Goal: Check status: Check status

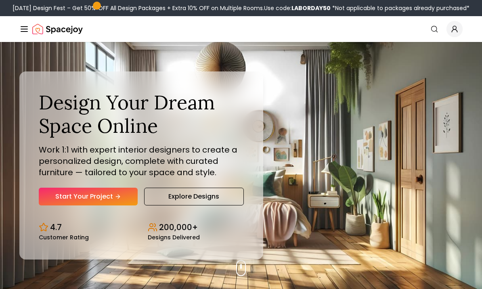
click at [456, 30] on icon "Global" at bounding box center [455, 29] width 8 height 8
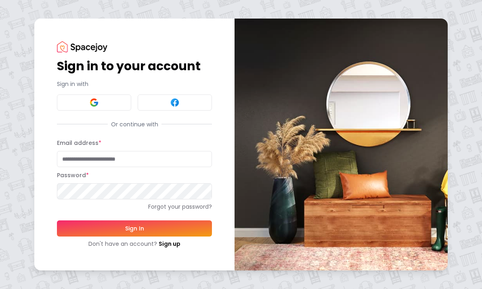
click at [74, 159] on input "Email address *" at bounding box center [134, 159] width 155 height 16
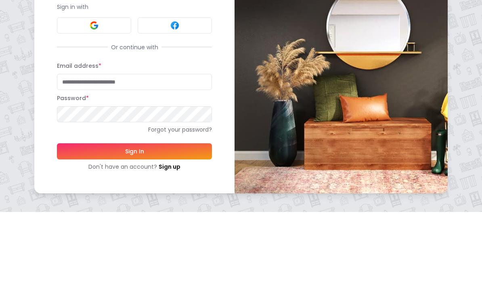
type input "**********"
click at [135, 221] on button "Sign In" at bounding box center [134, 229] width 155 height 16
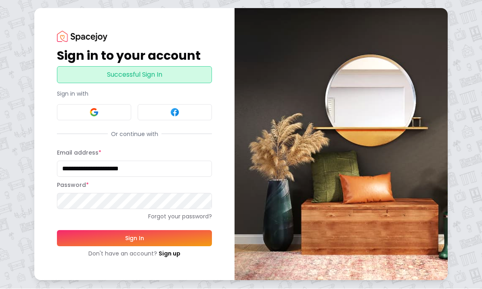
click at [91, 243] on button "Sign In" at bounding box center [134, 239] width 155 height 16
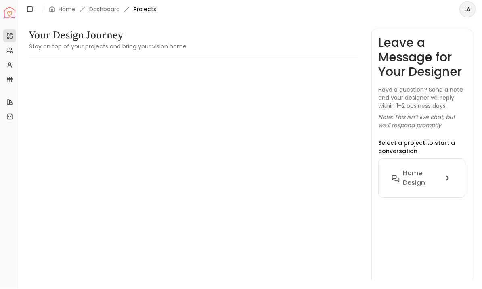
scroll to position [0, 0]
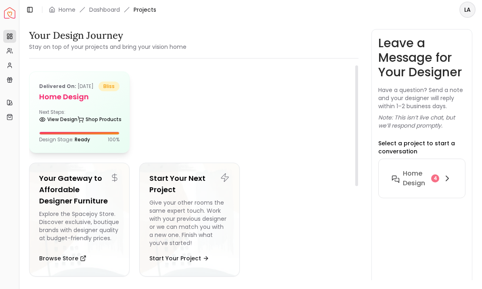
click at [67, 116] on div "Delivered on: Jul 04, 2025 bliss Home design Next Steps: View Design Shop Produ…" at bounding box center [79, 112] width 100 height 81
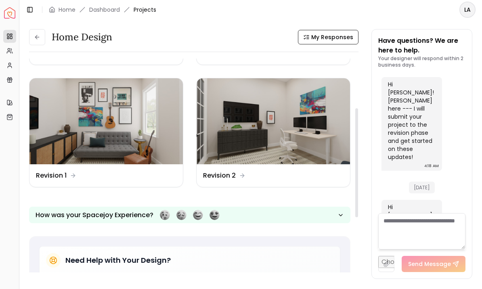
scroll to position [108, 0]
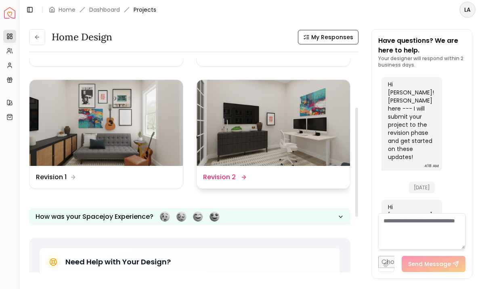
click at [307, 147] on img at bounding box center [274, 123] width 154 height 86
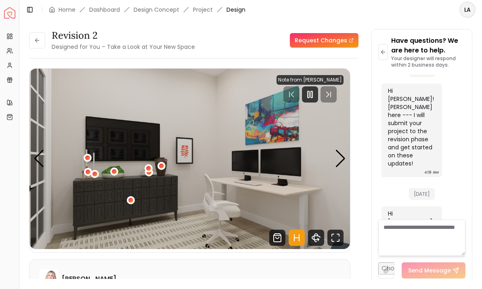
scroll to position [19, 0]
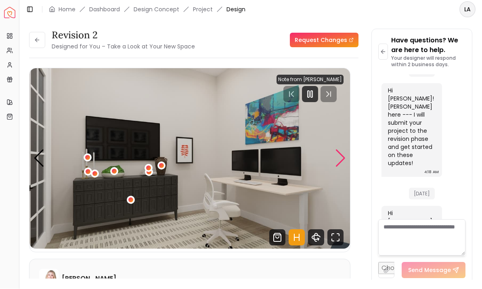
click at [339, 150] on div "Next slide" at bounding box center [340, 159] width 11 height 18
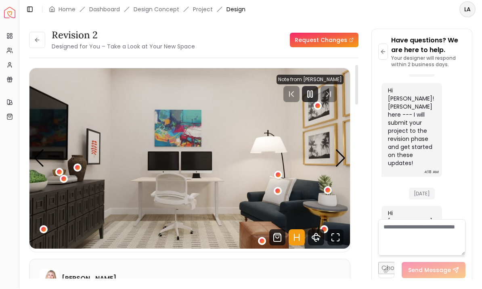
click at [338, 150] on div "Next slide" at bounding box center [340, 159] width 11 height 18
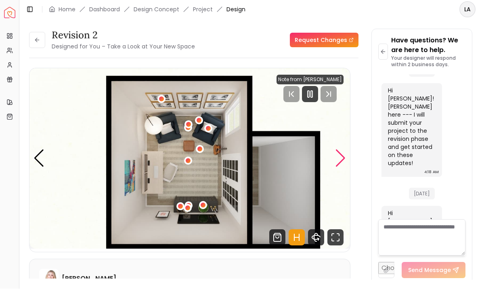
click at [343, 150] on div "Next slide" at bounding box center [340, 159] width 11 height 18
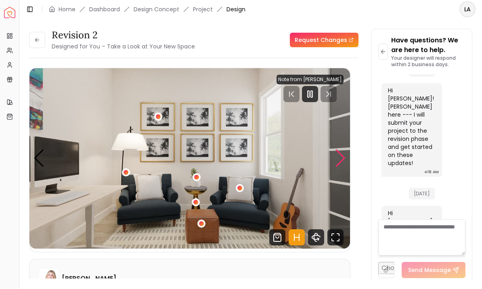
click at [127, 171] on div "4 / 4" at bounding box center [126, 173] width 5 height 5
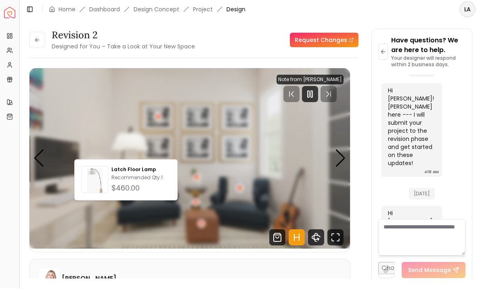
click at [16, 208] on button "Toggle Sidebar" at bounding box center [19, 144] width 6 height 289
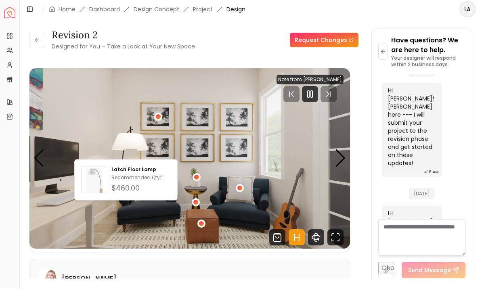
scroll to position [19, 0]
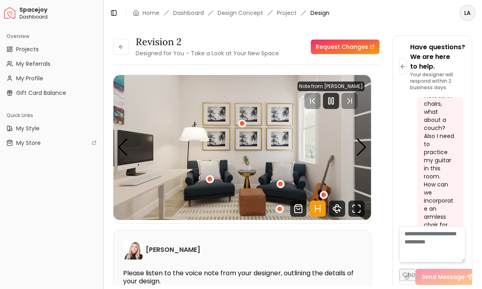
click at [282, 180] on div "4 / 4" at bounding box center [281, 184] width 8 height 8
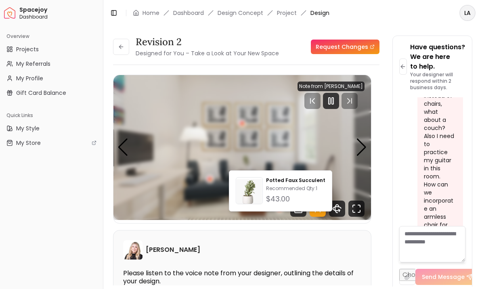
click at [96, 200] on div "Overview Projects My Referrals My Profile Gift Card Balance Quick Links My Styl…" at bounding box center [51, 158] width 103 height 263
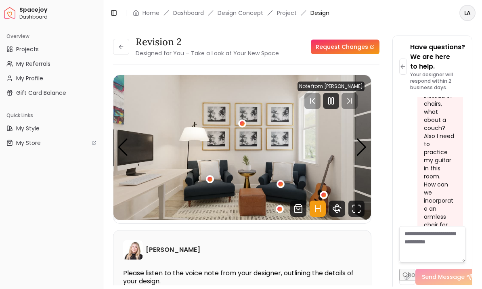
click at [282, 207] on div "4 / 4" at bounding box center [280, 209] width 5 height 5
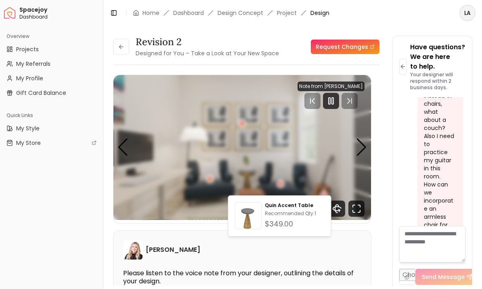
click at [41, 215] on div "Overview Projects My Referrals My Profile Gift Card Balance Quick Links My Styl…" at bounding box center [51, 158] width 103 height 263
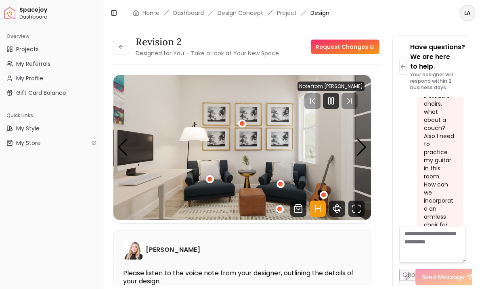
click at [326, 191] on div "4 / 4" at bounding box center [324, 195] width 8 height 8
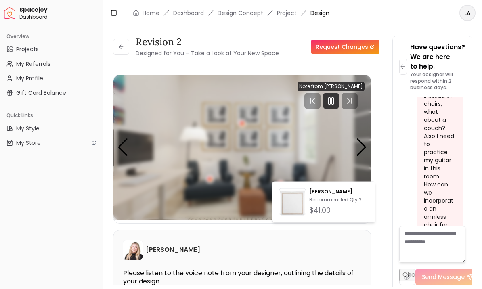
click at [47, 205] on div "Overview Projects My Referrals My Profile Gift Card Balance Quick Links My Styl…" at bounding box center [51, 158] width 103 height 263
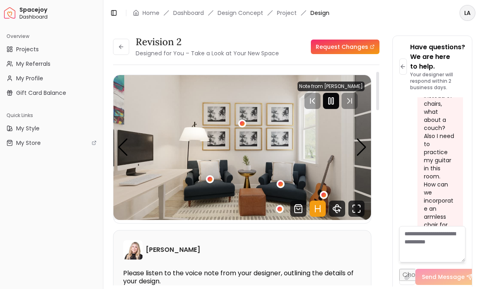
click at [332, 96] on icon "Pause" at bounding box center [331, 101] width 10 height 10
click at [125, 39] on button at bounding box center [121, 47] width 16 height 16
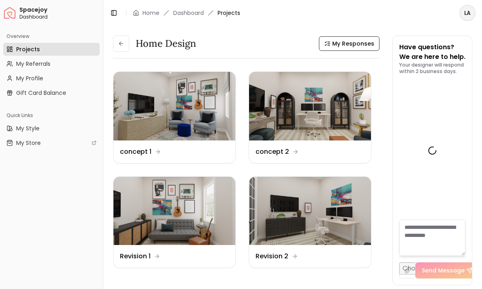
scroll to position [3549, 0]
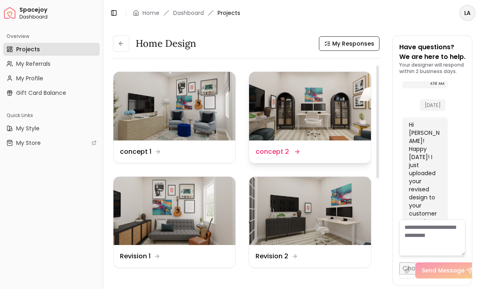
click at [305, 109] on img at bounding box center [310, 106] width 122 height 69
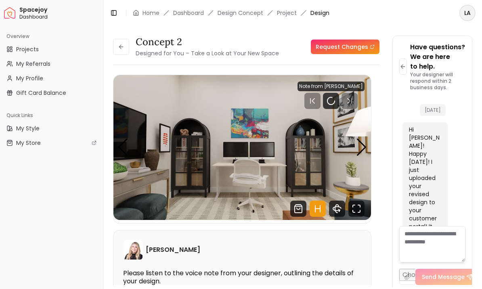
scroll to position [3559, 0]
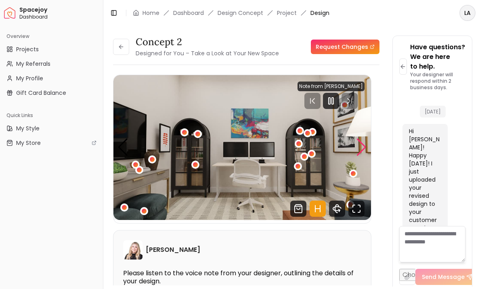
click at [359, 151] on div "Next slide" at bounding box center [361, 148] width 11 height 18
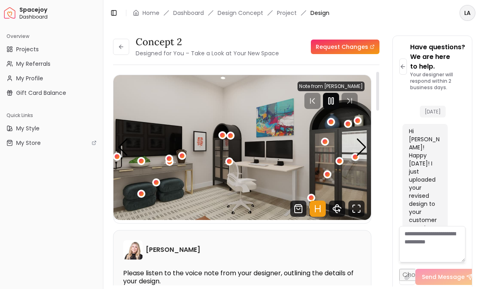
click at [335, 100] on icon "Pause" at bounding box center [331, 101] width 10 height 10
click at [358, 155] on div "Next slide" at bounding box center [361, 148] width 11 height 18
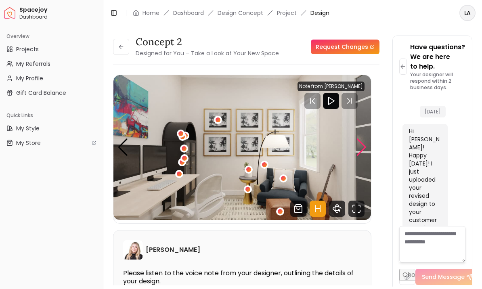
click at [248, 189] on div "3 / 4" at bounding box center [248, 189] width 5 height 5
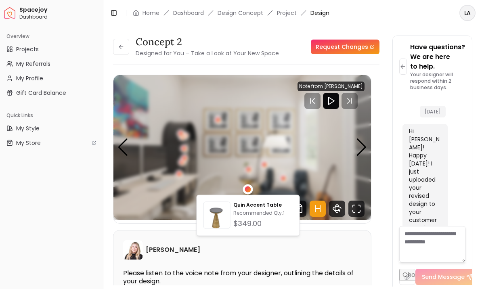
click at [42, 219] on div "Overview Projects My Referrals My Profile Gift Card Balance Quick Links My Styl…" at bounding box center [51, 158] width 103 height 263
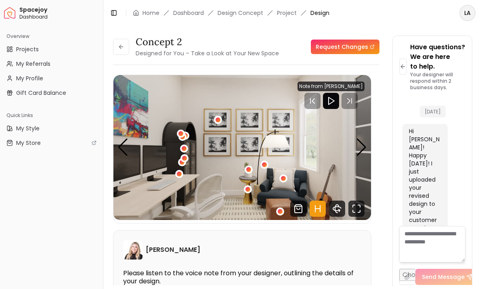
click at [255, 172] on img "3 / 4" at bounding box center [243, 147] width 258 height 145
click at [265, 167] on div "3 / 4" at bounding box center [264, 164] width 5 height 5
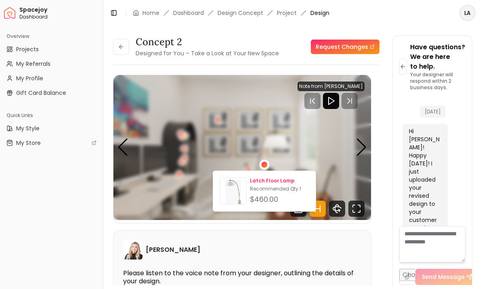
click at [273, 192] on p "Recommended Qty: 1" at bounding box center [279, 189] width 59 height 6
click at [358, 154] on div "Next slide" at bounding box center [361, 148] width 11 height 18
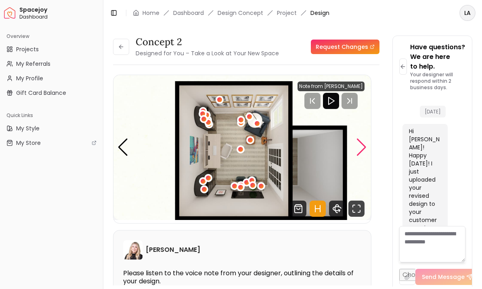
click at [128, 149] on div "Previous slide" at bounding box center [123, 148] width 11 height 18
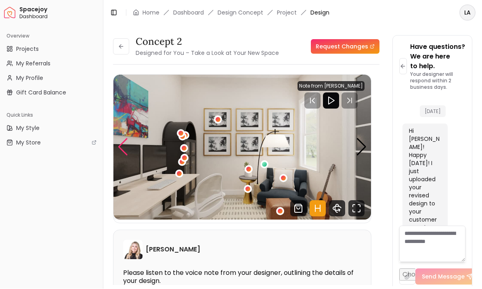
scroll to position [16, 0]
click at [360, 139] on div "Next slide" at bounding box center [361, 148] width 11 height 18
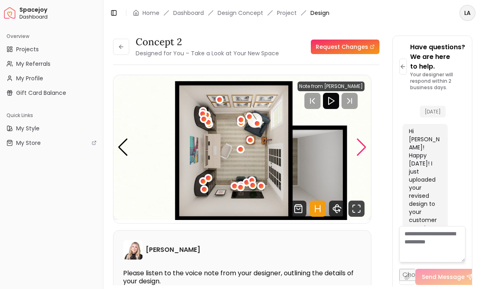
click at [360, 139] on div "Next slide" at bounding box center [361, 148] width 11 height 18
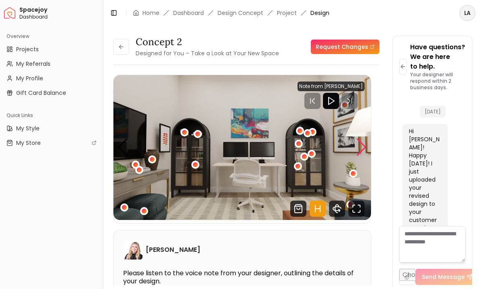
click at [358, 139] on div "Next slide" at bounding box center [361, 148] width 11 height 18
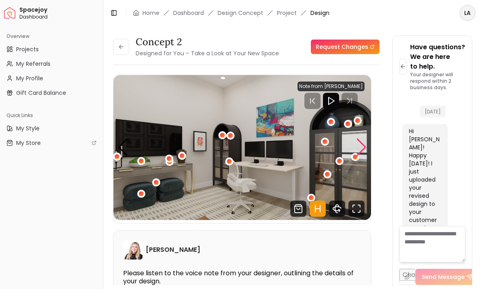
click at [366, 139] on div "Next slide" at bounding box center [361, 148] width 11 height 18
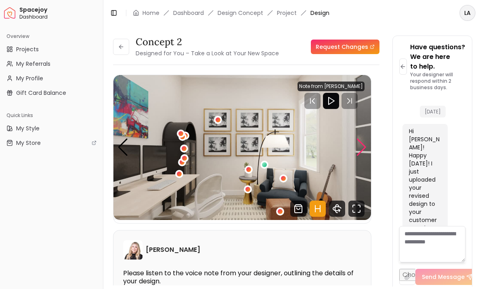
click at [264, 162] on div "3 / 4" at bounding box center [264, 164] width 5 height 5
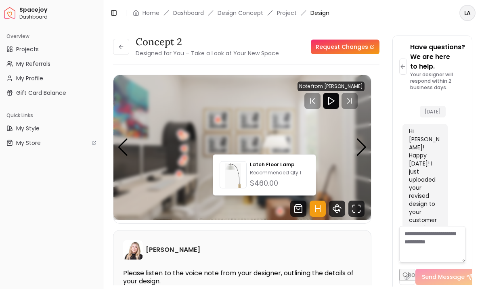
click at [63, 209] on div "Overview Projects My Referrals My Profile Gift Card Balance Quick Links My Styl…" at bounding box center [51, 158] width 103 height 263
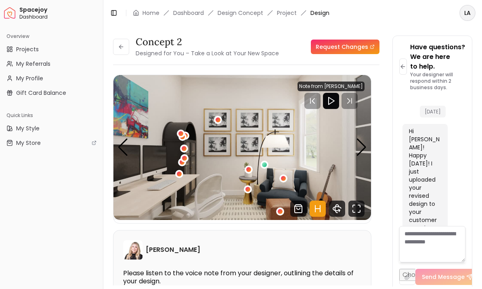
click at [177, 130] on div "3 / 4" at bounding box center [181, 134] width 8 height 8
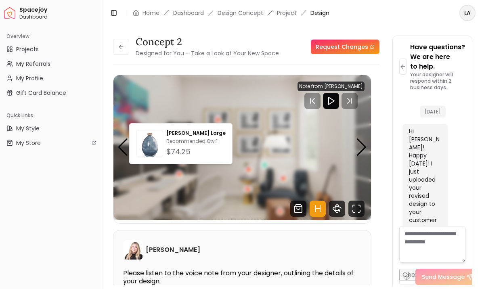
click at [69, 190] on div "Overview Projects My Referrals My Profile Gift Card Balance Quick Links My Styl…" at bounding box center [51, 158] width 103 height 263
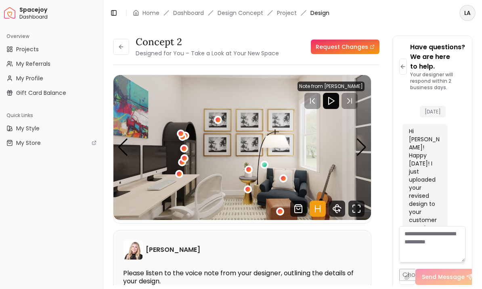
click at [184, 130] on div "3 / 4" at bounding box center [181, 134] width 8 height 8
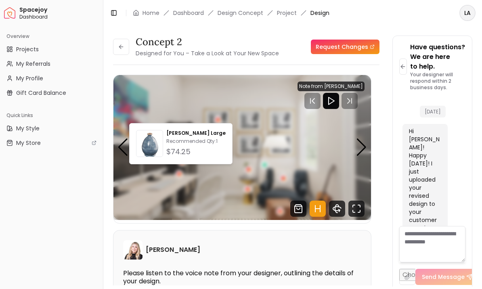
click at [82, 193] on div "Overview Projects My Referrals My Profile Gift Card Balance Quick Links My Styl…" at bounding box center [51, 158] width 103 height 263
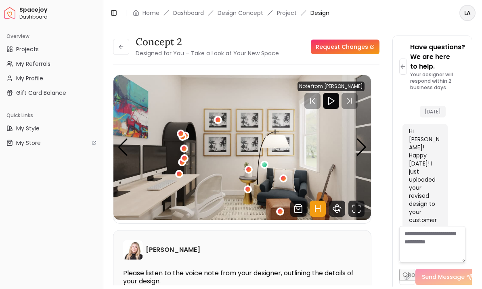
click at [177, 172] on div "3 / 4" at bounding box center [179, 174] width 5 height 5
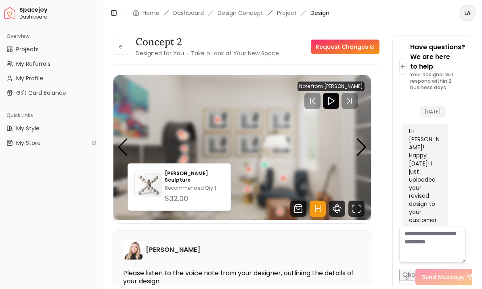
click at [183, 156] on div "3 / 4" at bounding box center [184, 158] width 5 height 5
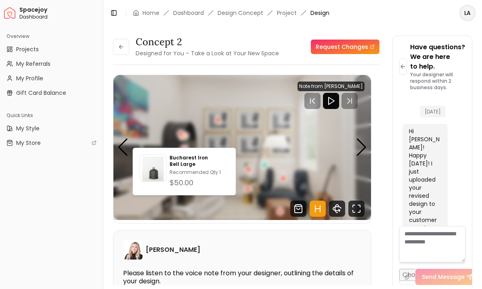
click at [183, 146] on div "3 / 4" at bounding box center [184, 148] width 5 height 5
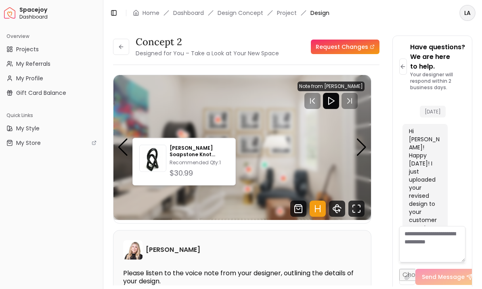
click at [62, 217] on div "Overview Projects My Referrals My Profile Gift Card Balance Quick Links My Styl…" at bounding box center [51, 158] width 103 height 263
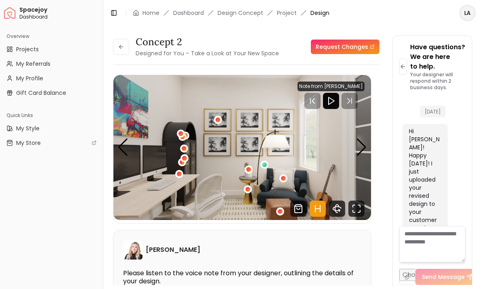
click at [282, 209] on div "3 / 4" at bounding box center [280, 211] width 5 height 5
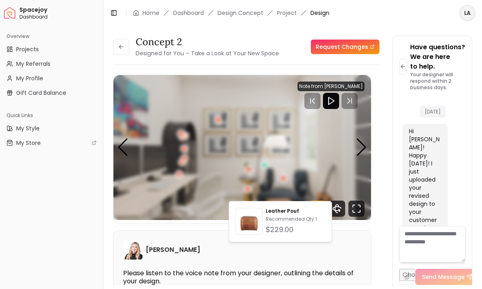
click at [41, 217] on div "Overview Projects My Referrals My Profile Gift Card Balance Quick Links My Styl…" at bounding box center [51, 158] width 103 height 263
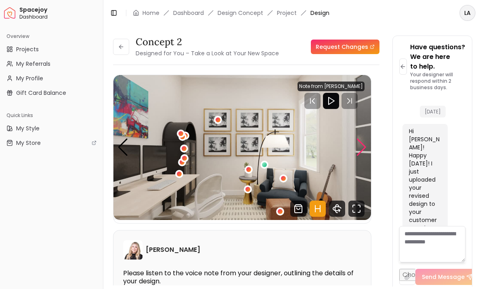
click at [359, 139] on div "Next slide" at bounding box center [361, 148] width 11 height 18
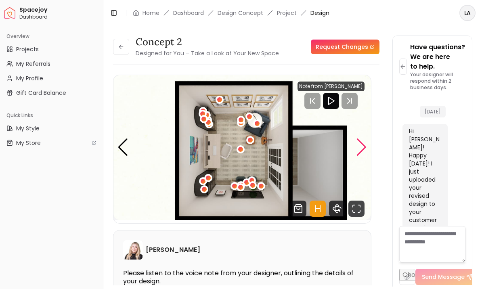
click at [364, 139] on div "Next slide" at bounding box center [361, 148] width 11 height 18
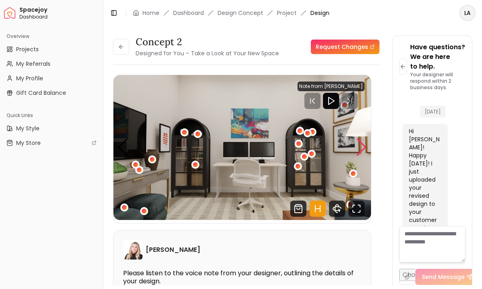
click at [364, 139] on div "Next slide" at bounding box center [361, 148] width 11 height 18
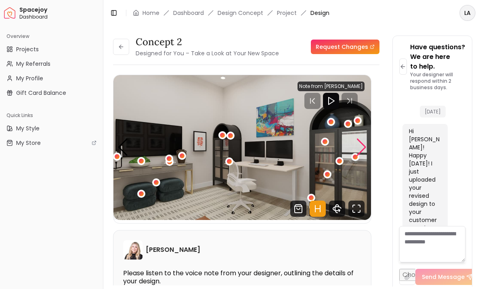
click at [139, 190] on div "2 / 4" at bounding box center [141, 194] width 8 height 8
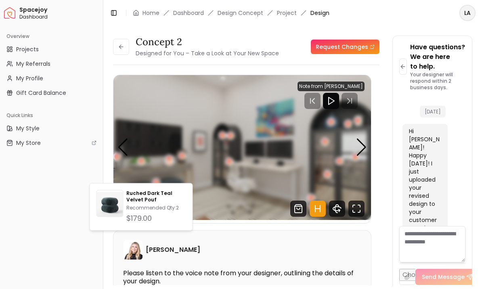
click at [42, 213] on div "Overview Projects My Referrals My Profile Gift Card Balance Quick Links My Styl…" at bounding box center [51, 158] width 103 height 263
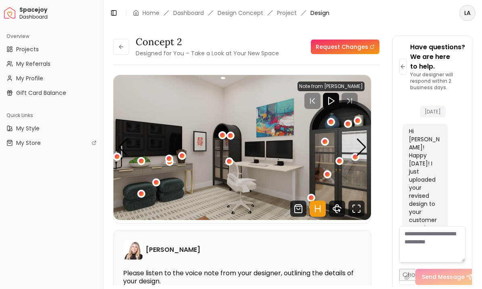
click at [158, 180] on div "2 / 4" at bounding box center [156, 182] width 5 height 5
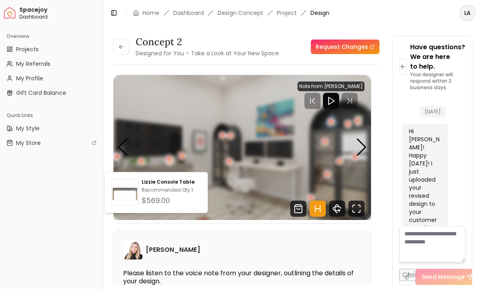
click at [46, 209] on div "Overview Projects My Referrals My Profile Gift Card Balance Quick Links My Styl…" at bounding box center [51, 158] width 103 height 263
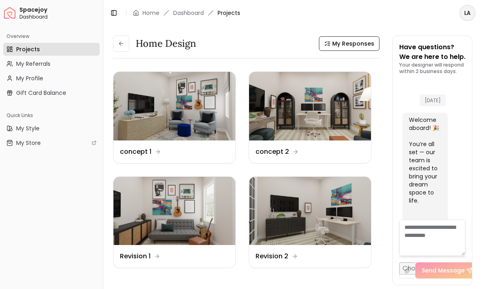
scroll to position [3549, 0]
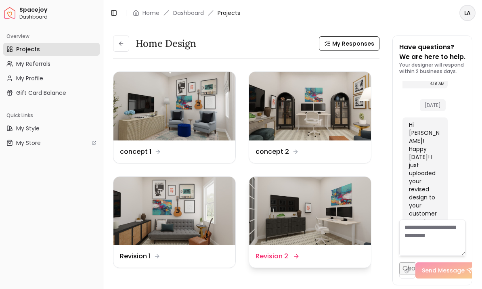
click at [325, 197] on img at bounding box center [310, 211] width 122 height 69
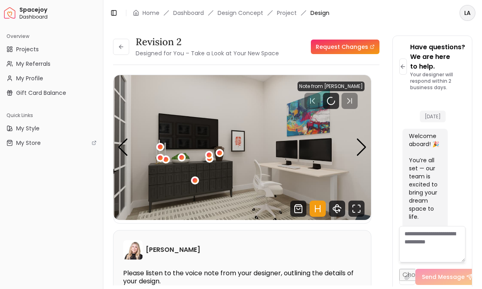
scroll to position [3559, 0]
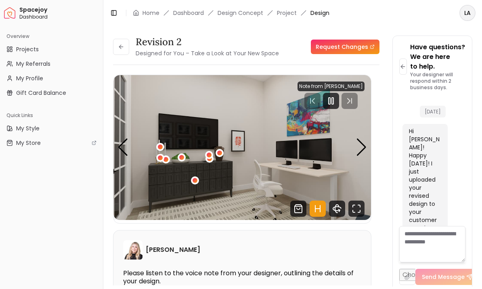
click at [195, 180] on div "1 / 4" at bounding box center [195, 180] width 5 height 5
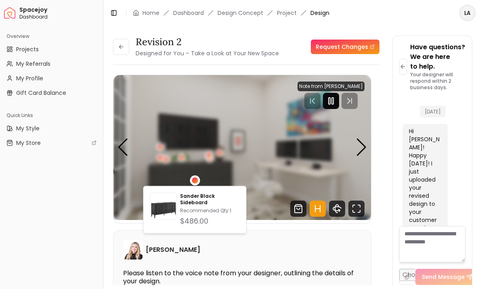
click at [333, 104] on rect "Pause" at bounding box center [333, 101] width 2 height 6
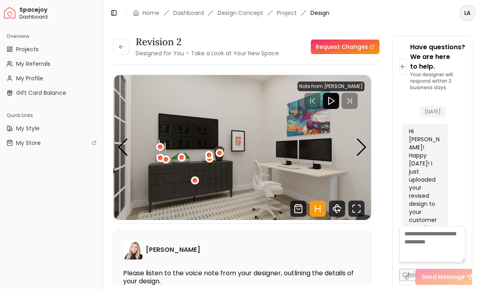
click at [194, 179] on div "1 / 4" at bounding box center [195, 180] width 5 height 5
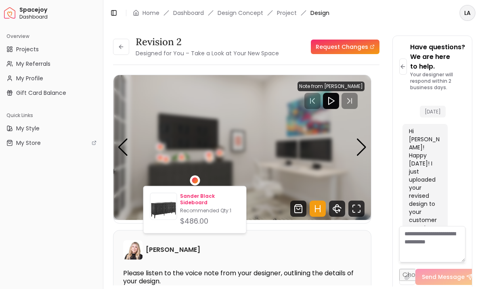
click at [166, 211] on img at bounding box center [164, 208] width 26 height 26
click at [69, 244] on div "Overview Projects My Referrals My Profile Gift Card Balance Quick Links My Styl…" at bounding box center [51, 158] width 103 height 263
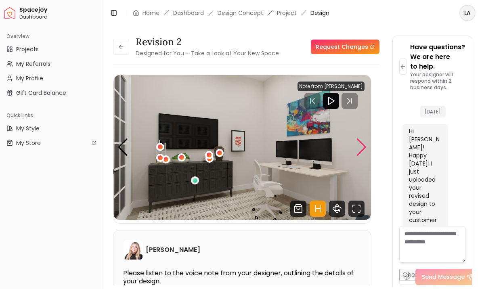
click at [360, 148] on div "Next slide" at bounding box center [361, 148] width 11 height 18
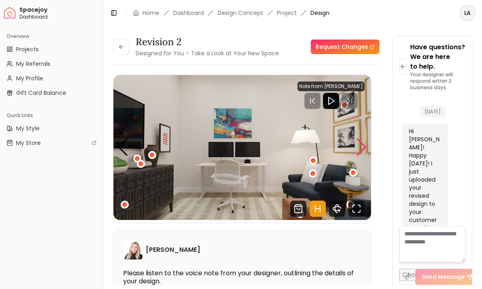
click at [360, 150] on div "Next slide" at bounding box center [361, 148] width 11 height 18
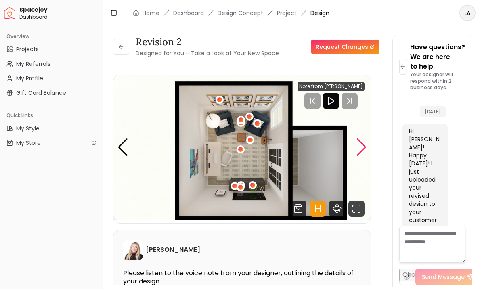
click at [360, 152] on div "Next slide" at bounding box center [361, 148] width 11 height 18
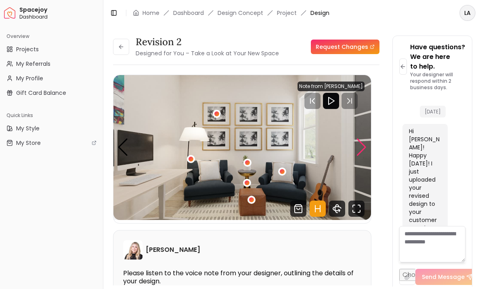
click at [362, 150] on div "Next slide" at bounding box center [361, 148] width 11 height 18
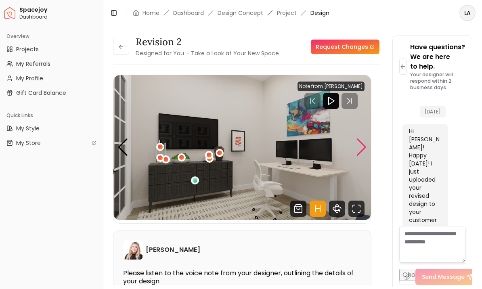
click at [364, 155] on div "Next slide" at bounding box center [361, 148] width 11 height 18
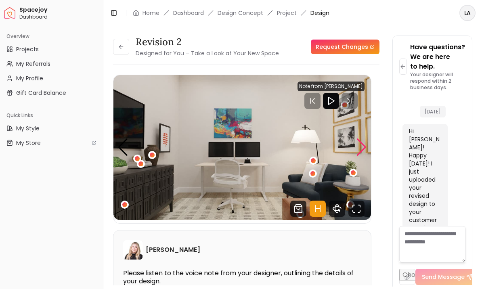
click at [362, 151] on div "Next slide" at bounding box center [361, 148] width 11 height 18
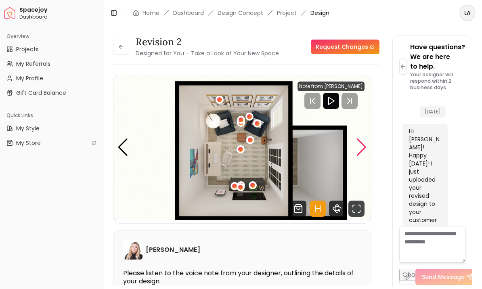
click at [242, 151] on div "3 / 4" at bounding box center [240, 149] width 5 height 5
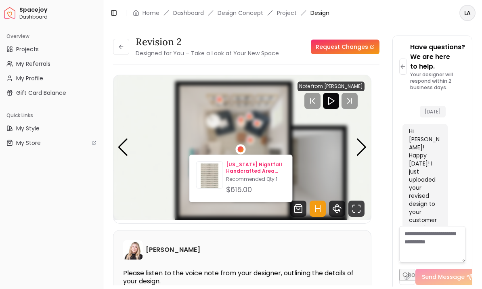
click at [215, 181] on img at bounding box center [210, 177] width 26 height 26
